Goal: Task Accomplishment & Management: Manage account settings

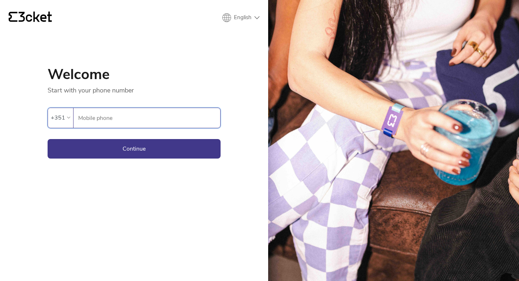
click at [132, 123] on input "Mobile phone" at bounding box center [149, 118] width 142 height 20
click at [44, 116] on div "{' '} English English Português Español Welcome Start with your phone number An…" at bounding box center [134, 140] width 268 height 281
click at [61, 118] on div "+351" at bounding box center [58, 117] width 14 height 11
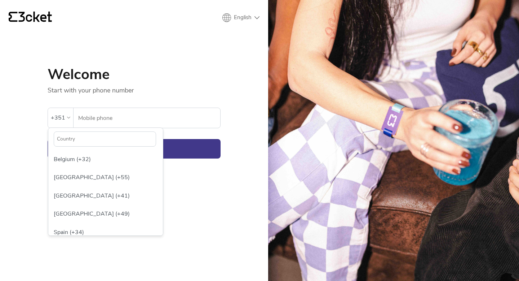
click at [78, 139] on input "text" at bounding box center [105, 138] width 102 height 15
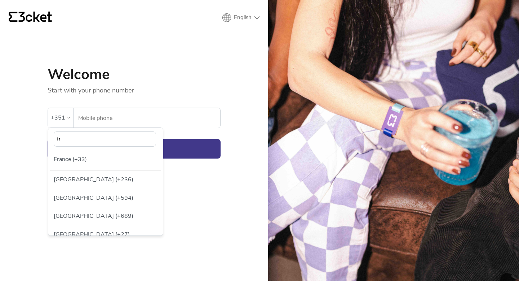
click at [78, 139] on input "fr" at bounding box center [105, 138] width 102 height 15
type input "fr"
click at [89, 161] on div "France (+33)" at bounding box center [105, 159] width 111 height 18
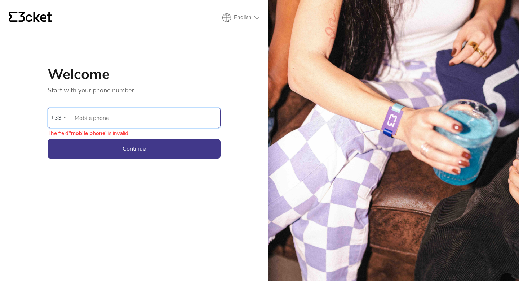
click at [124, 111] on input "Mobile phone" at bounding box center [147, 118] width 146 height 20
type input "668715848"
click at [147, 147] on button "Continue" at bounding box center [134, 148] width 173 height 19
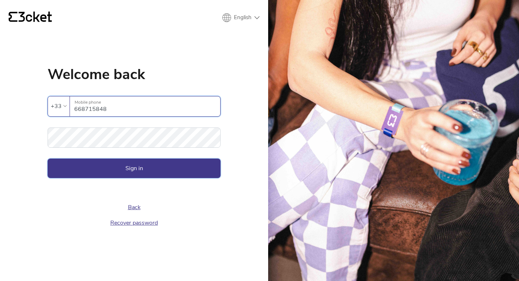
click at [155, 167] on button "Sign in" at bounding box center [134, 167] width 173 height 19
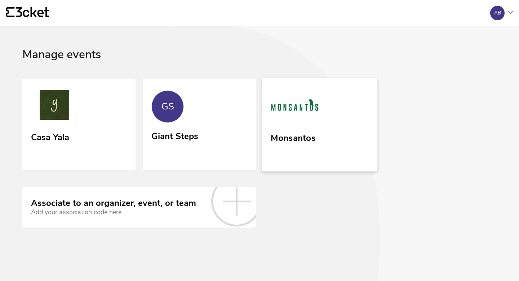
click at [313, 131] on div "Monsantos" at bounding box center [293, 136] width 45 height 13
click at [372, 136] on link "Monsantos" at bounding box center [319, 124] width 115 height 93
